Goal: Transaction & Acquisition: Book appointment/travel/reservation

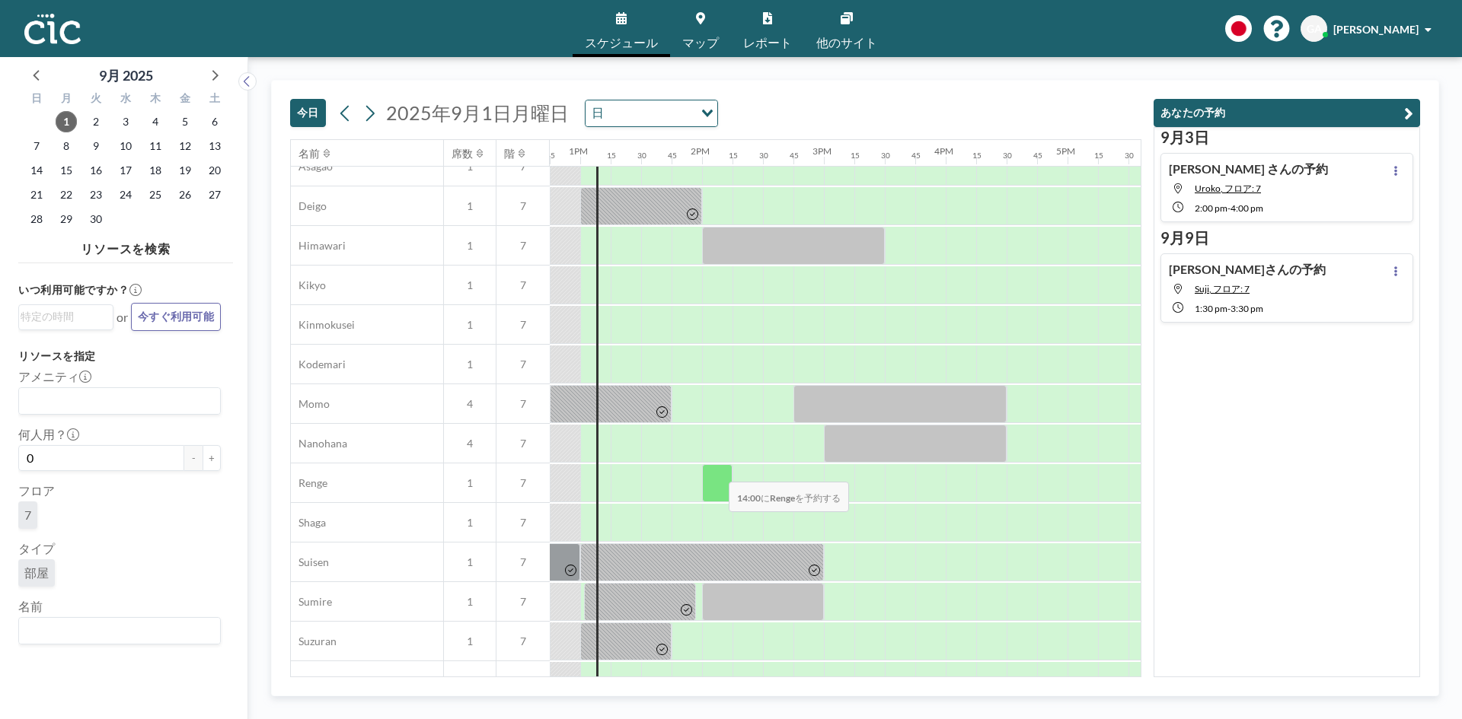
scroll to position [922, 1553]
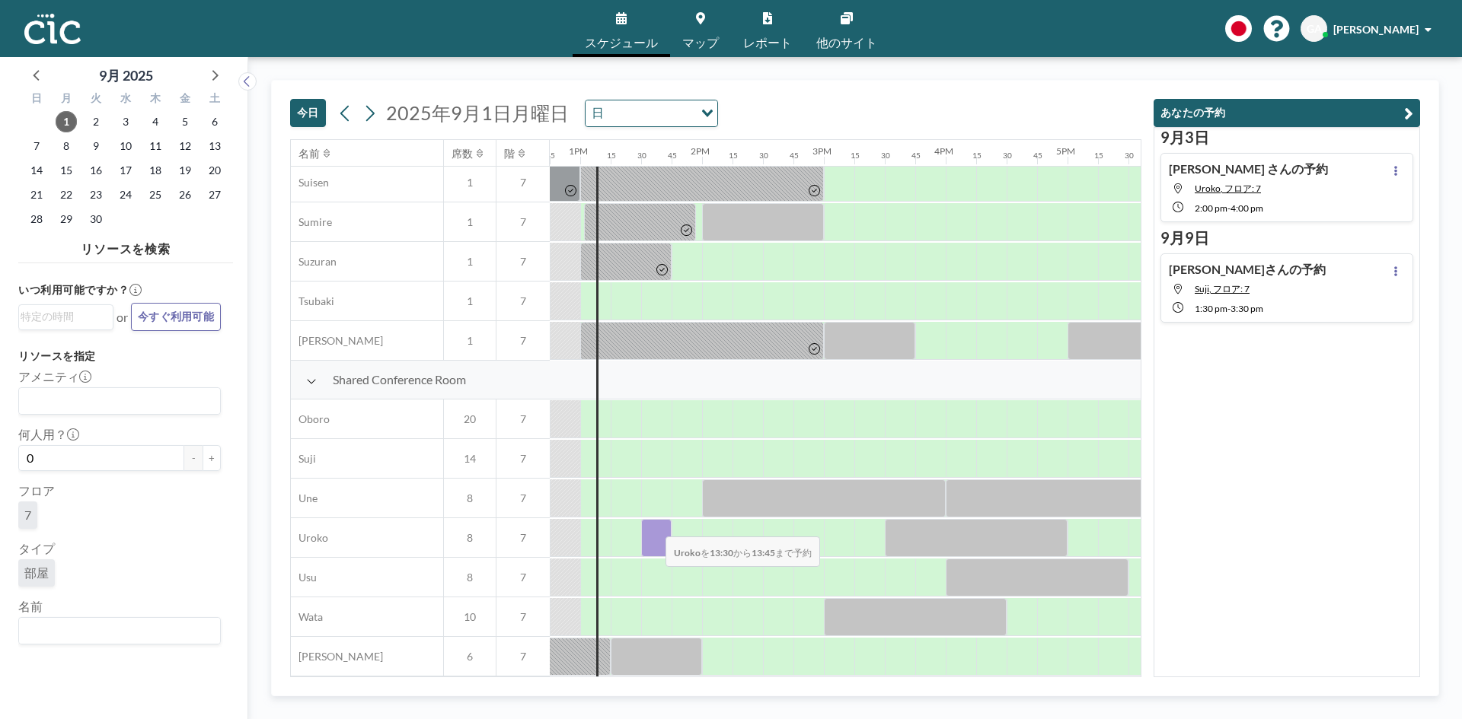
click at [653, 527] on div at bounding box center [656, 538] width 30 height 38
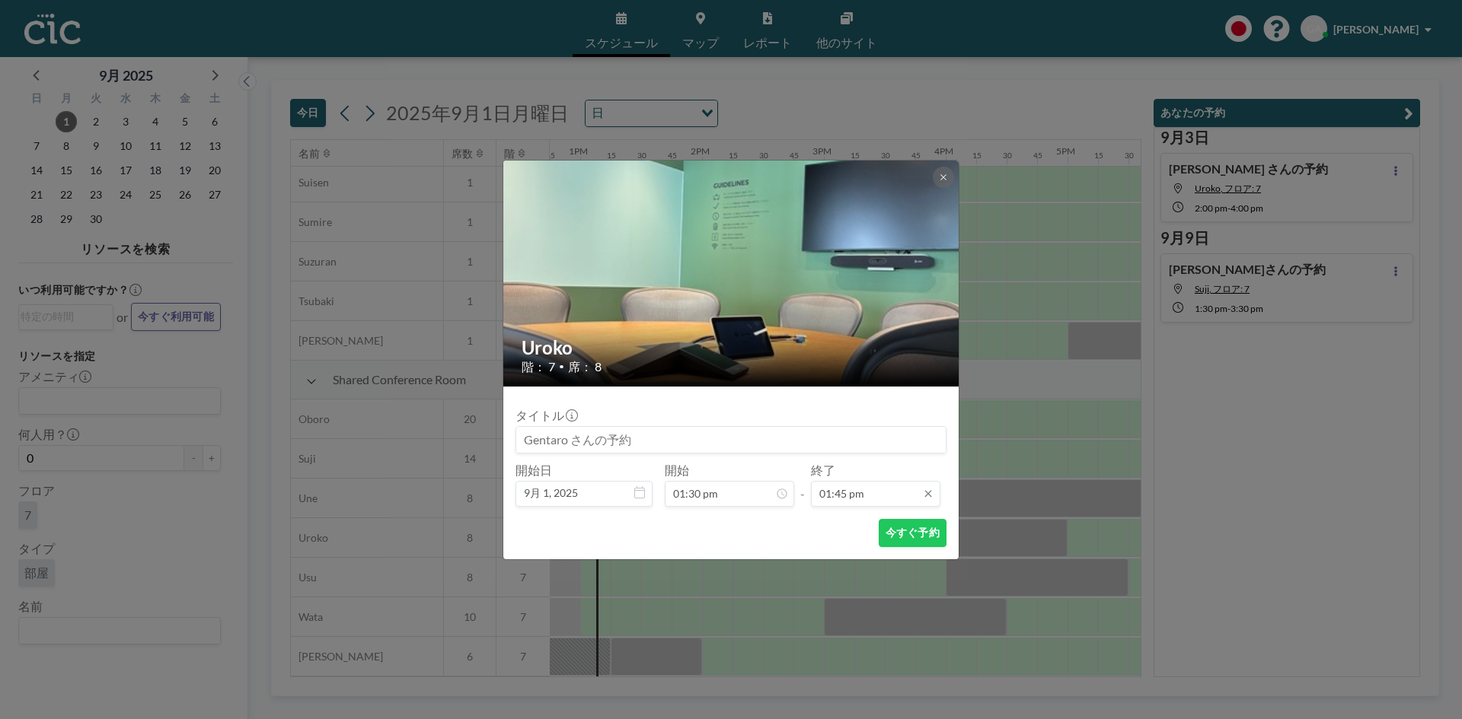
scroll to position [1491, 0]
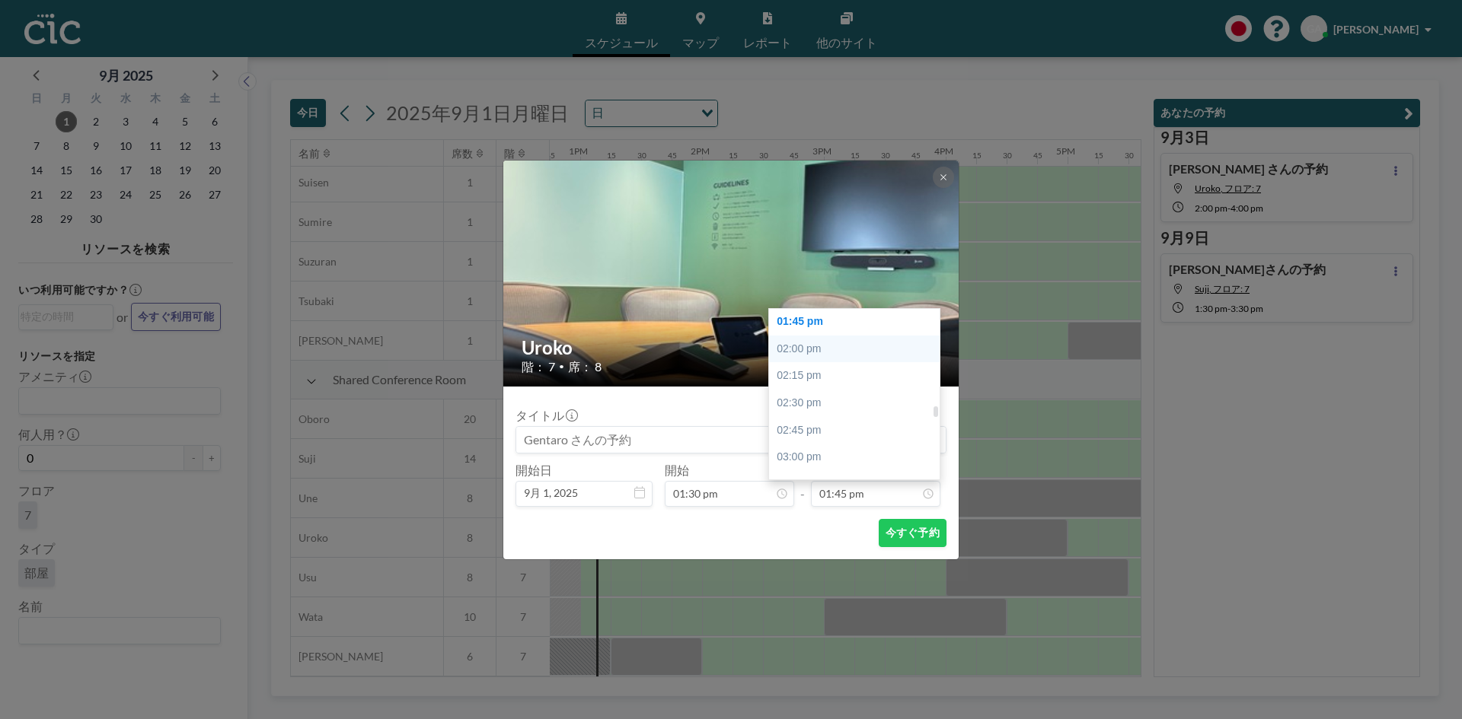
click at [824, 354] on div "02:00 pm" at bounding box center [858, 349] width 178 height 27
type input "02:00 pm"
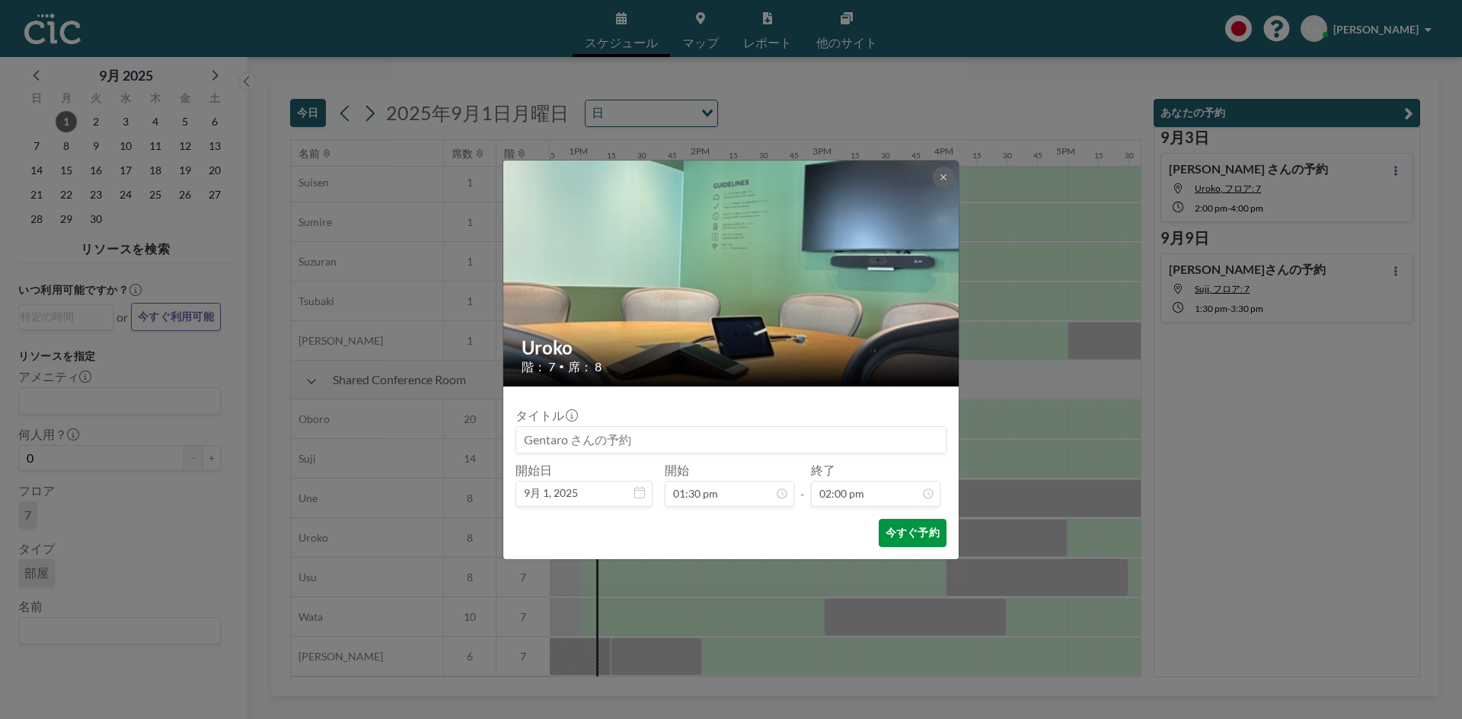
scroll to position [1517, 0]
click at [905, 536] on button "今すぐ予約" at bounding box center [913, 533] width 68 height 28
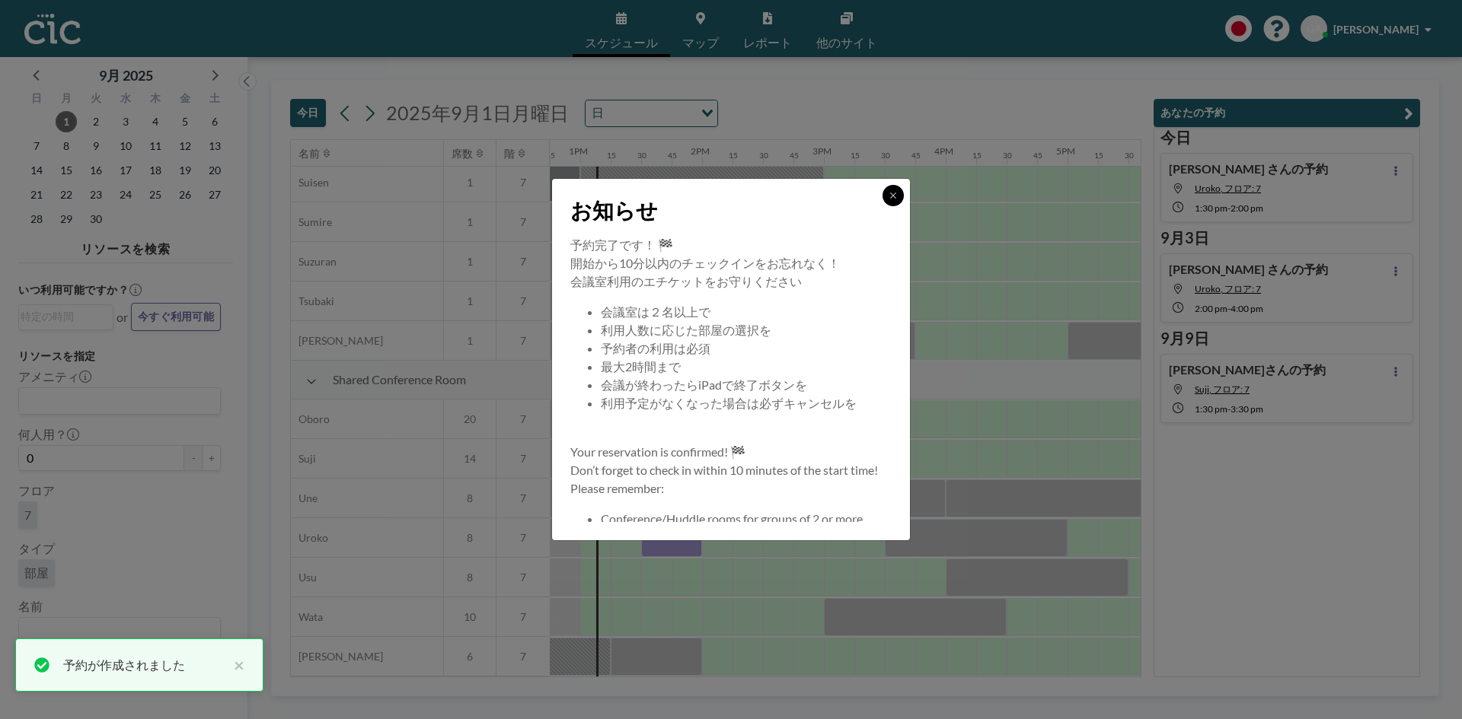
click at [892, 199] on icon at bounding box center [892, 195] width 9 height 9
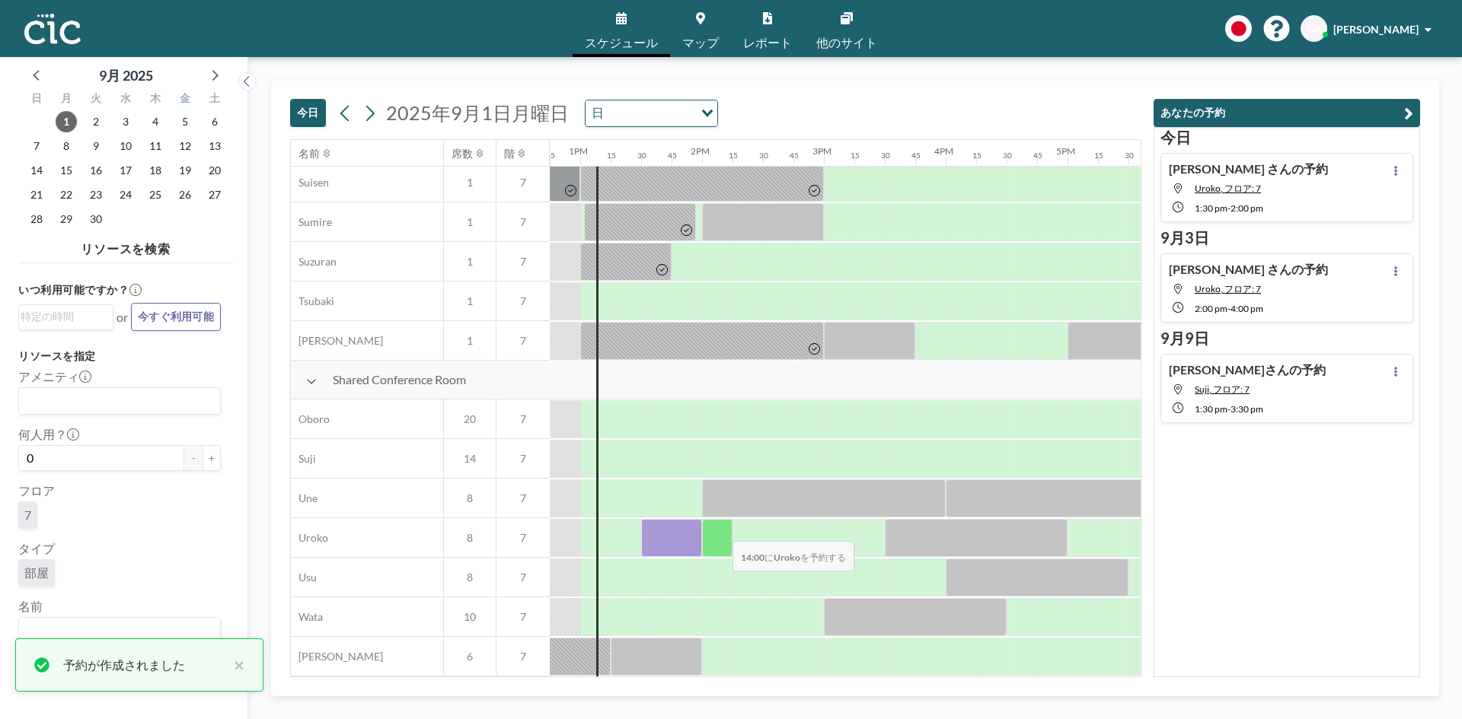
click at [720, 531] on div at bounding box center [717, 538] width 30 height 38
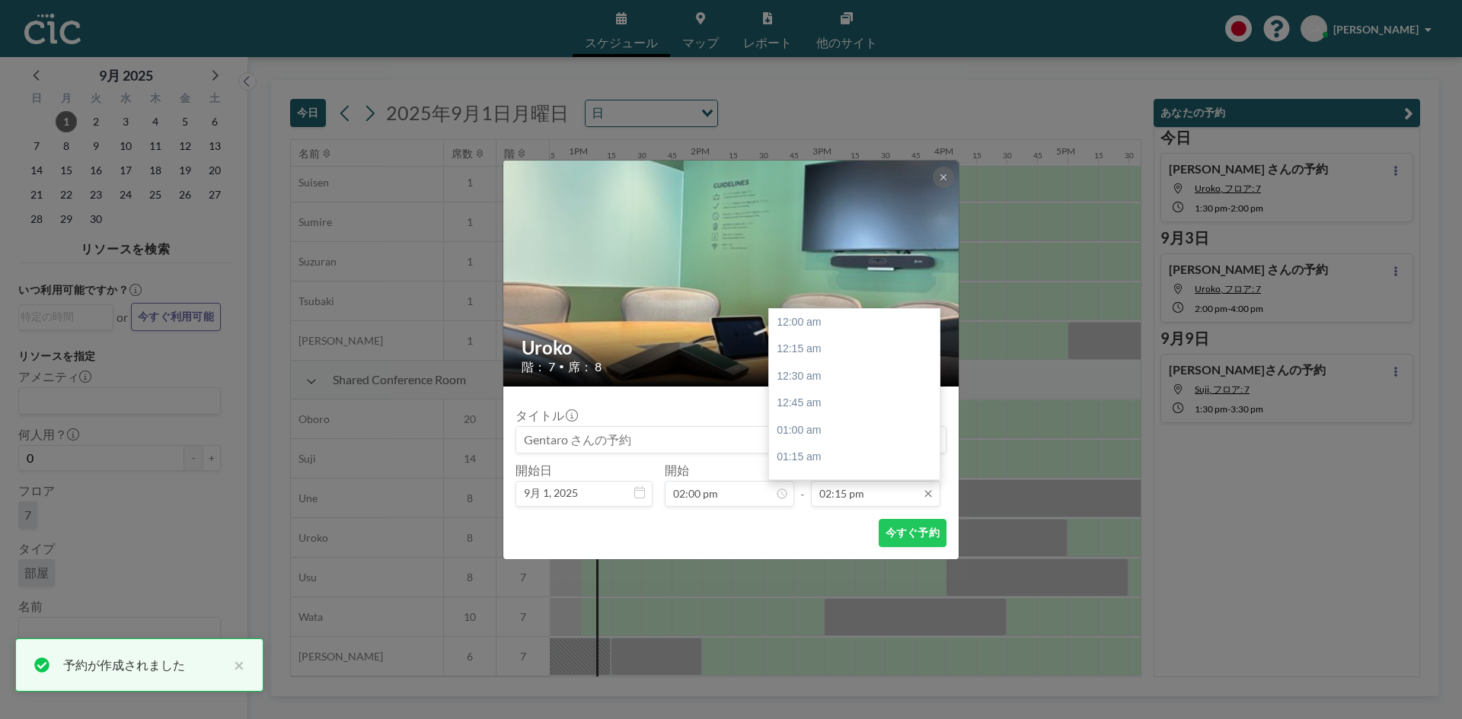
scroll to position [1545, 0]
click at [828, 397] on div "03:00 pm" at bounding box center [858, 403] width 178 height 27
type input "03:00 pm"
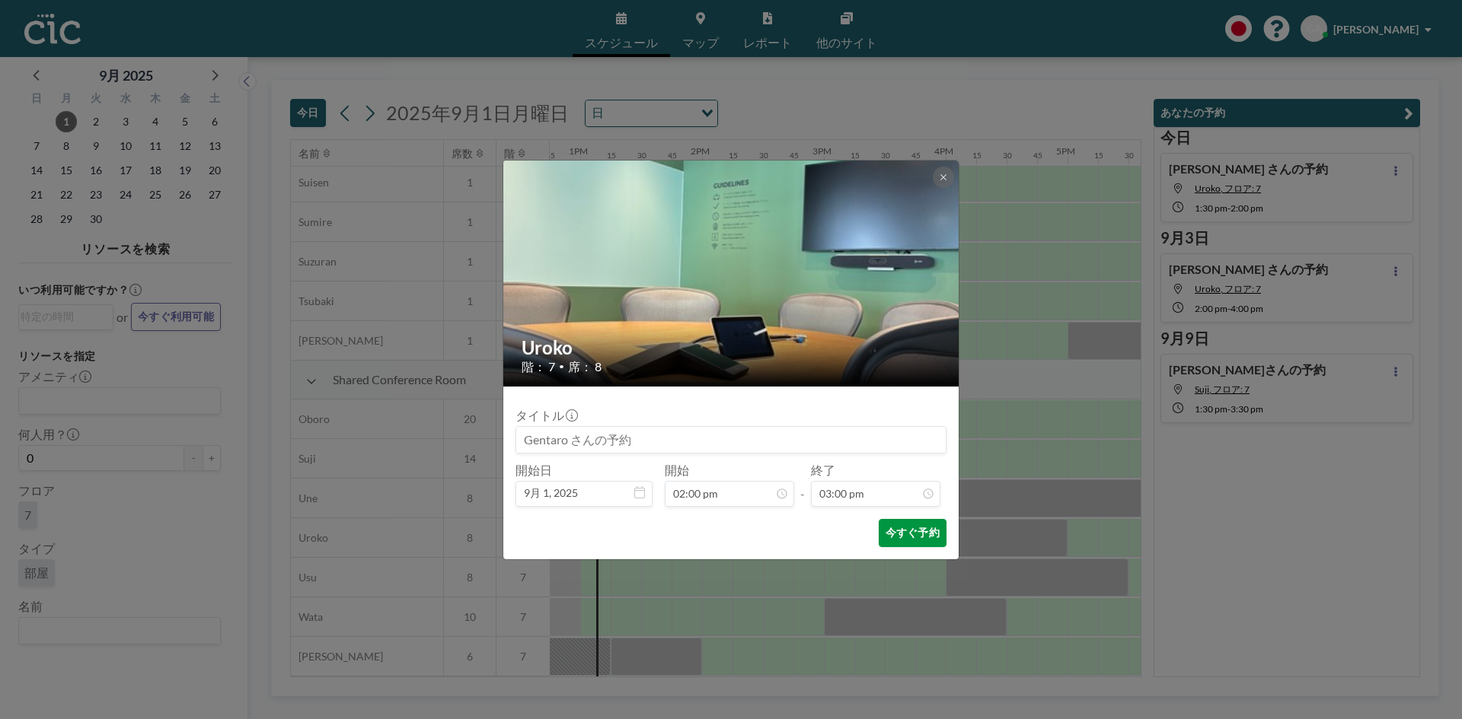
scroll to position [1626, 0]
click at [885, 534] on button "今すぐ予約" at bounding box center [913, 533] width 68 height 28
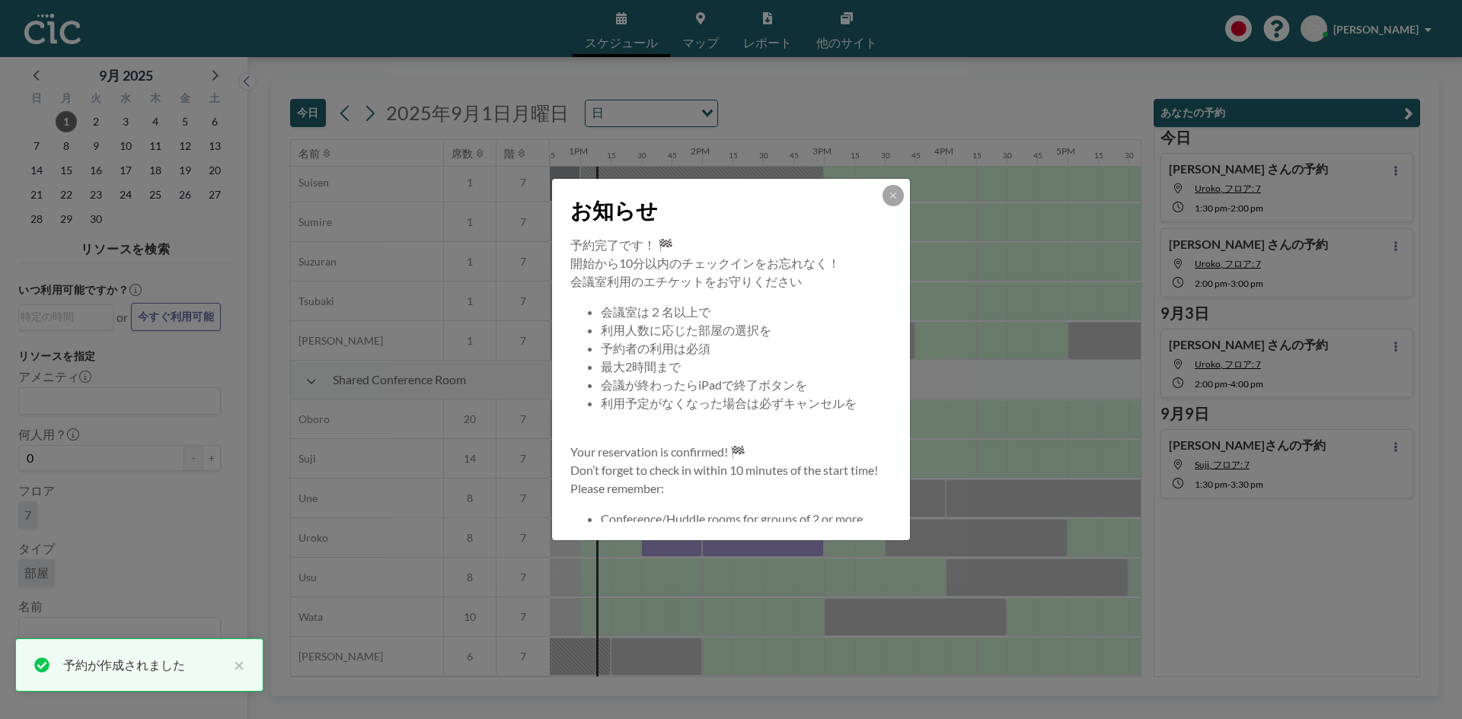
click at [898, 191] on button at bounding box center [892, 195] width 21 height 21
